Goal: Submit feedback/report problem

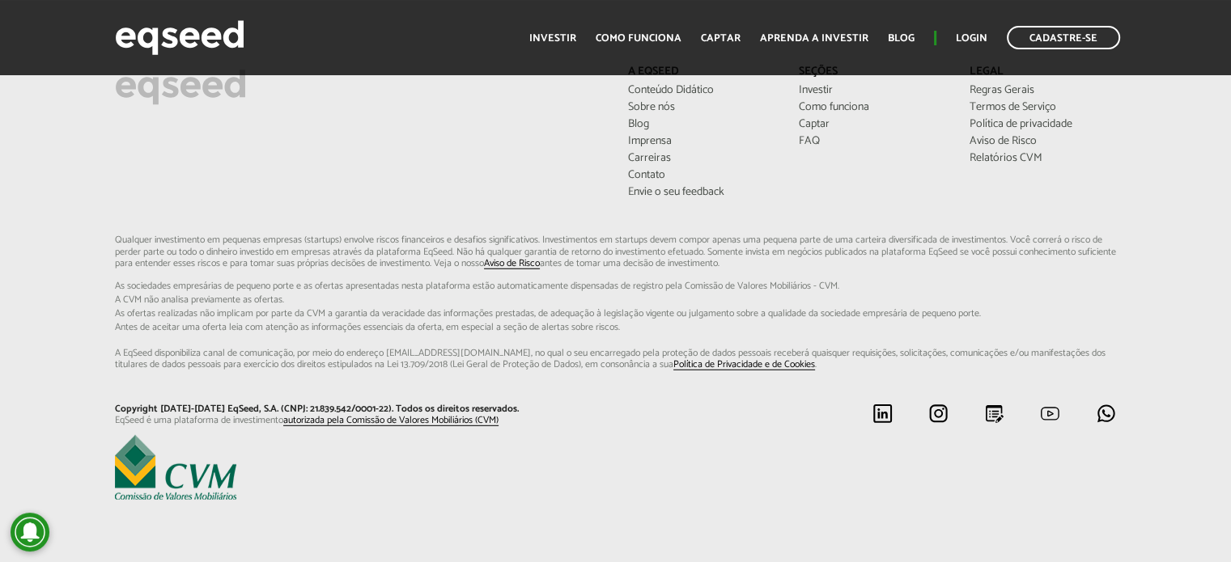
scroll to position [4325, 0]
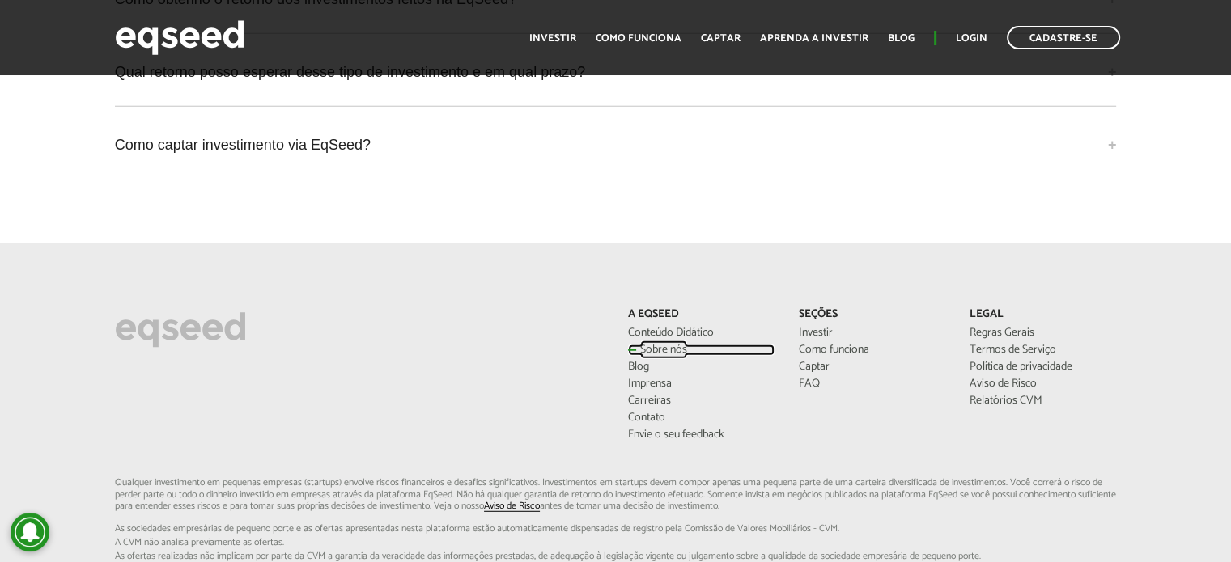
click at [661, 345] on link "Sobre nós" at bounding box center [701, 350] width 146 height 11
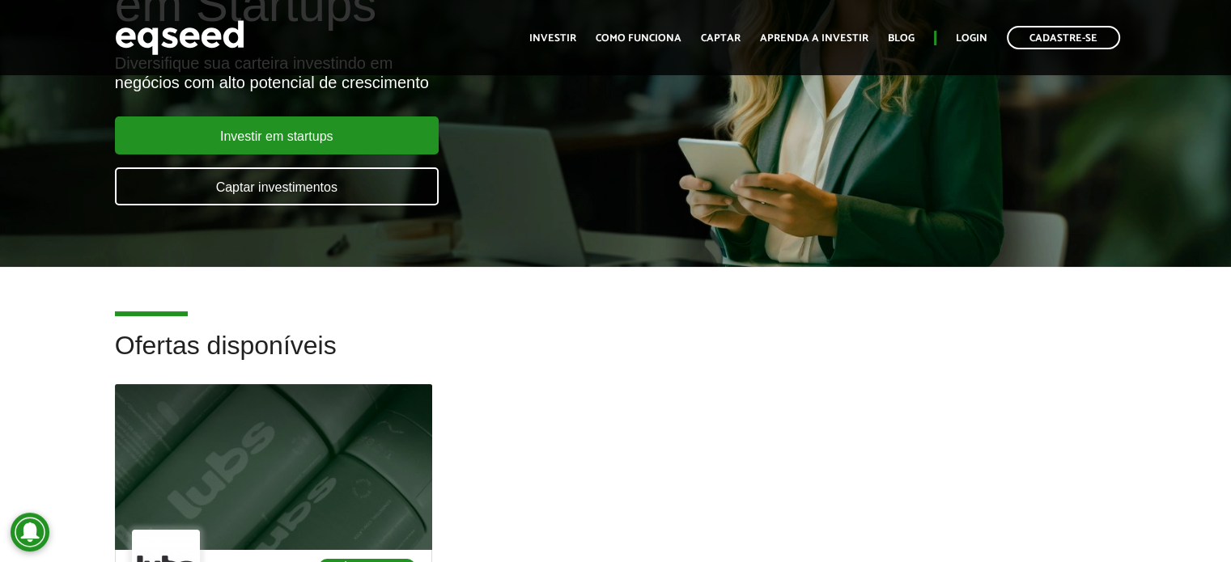
scroll to position [0, 0]
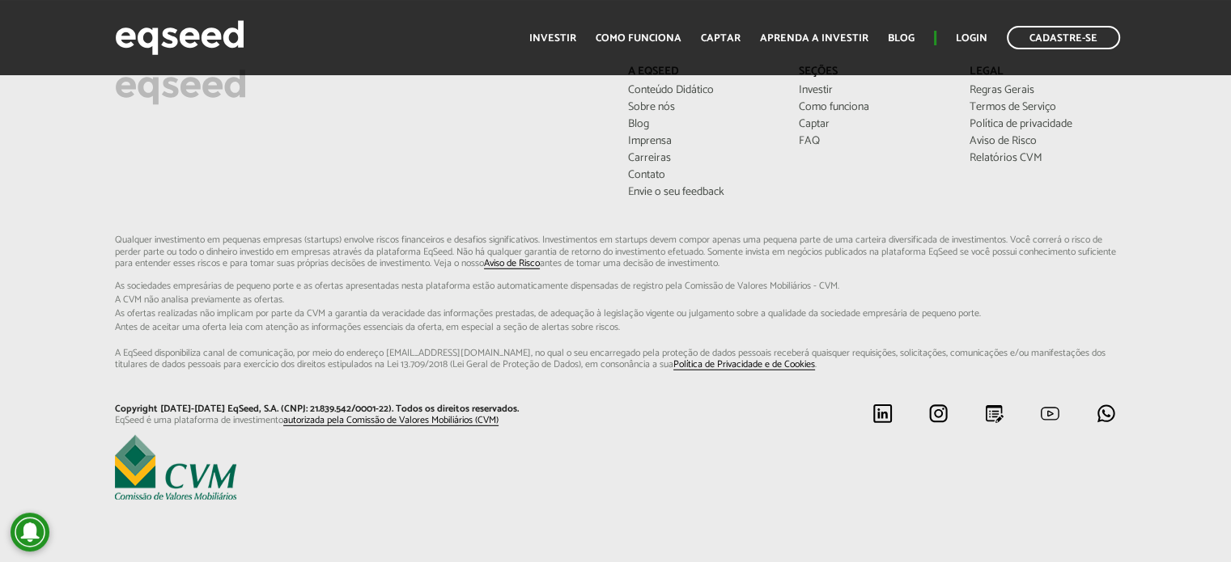
scroll to position [4486, 0]
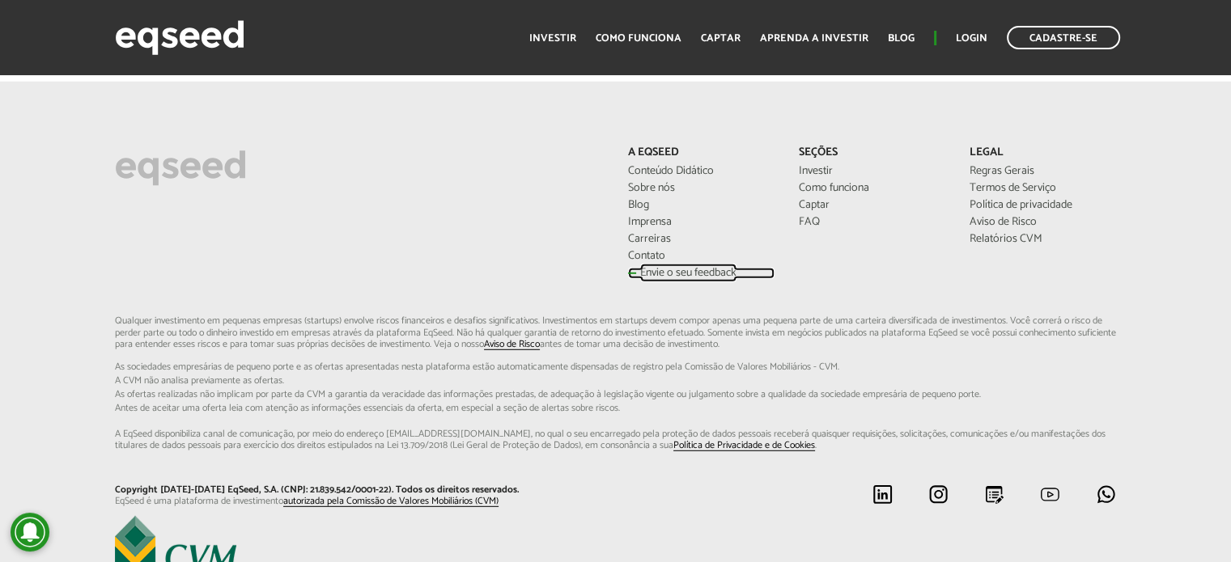
click at [654, 274] on link "Envie o seu feedback" at bounding box center [701, 273] width 146 height 11
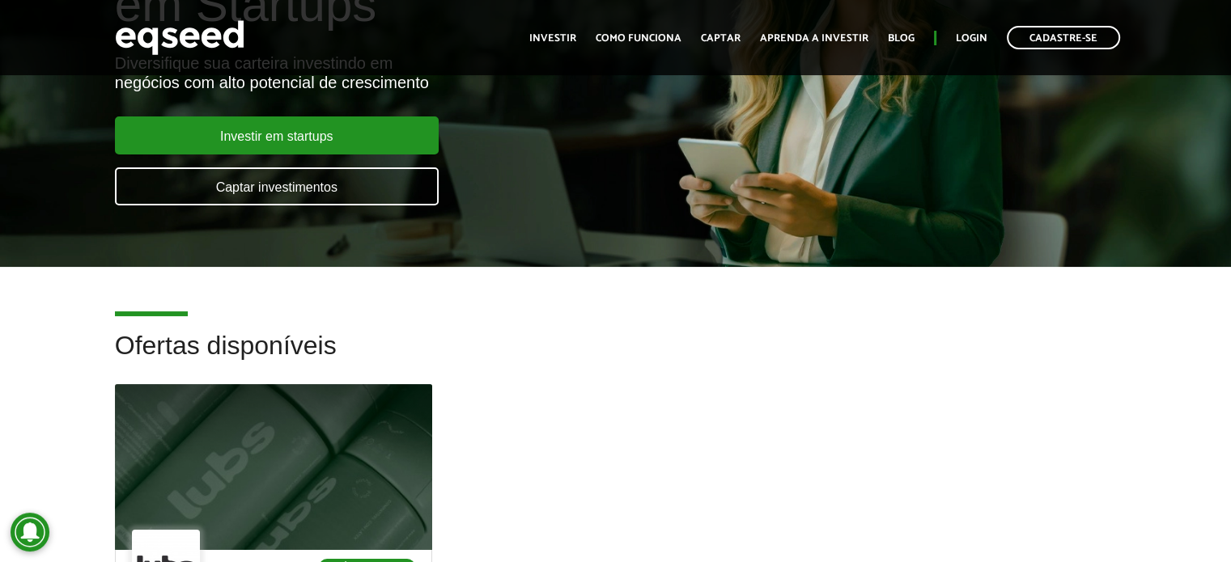
scroll to position [0, 0]
